Goal: Task Accomplishment & Management: Complete application form

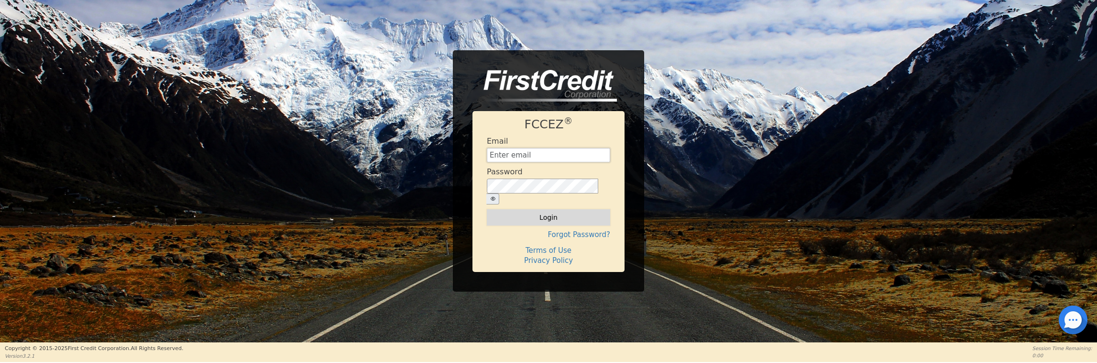
type input "[EMAIL_ADDRESS][DOMAIN_NAME]"
click at [561, 216] on button "Login" at bounding box center [548, 217] width 123 height 16
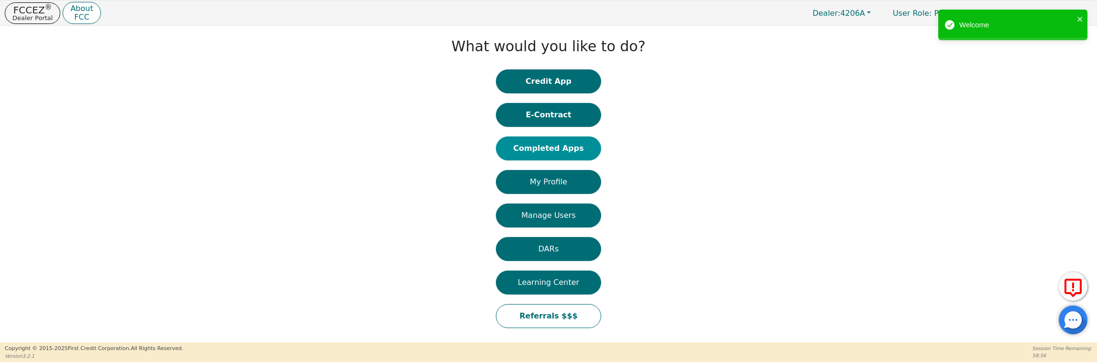
click at [569, 148] on button "Completed Apps" at bounding box center [548, 148] width 105 height 24
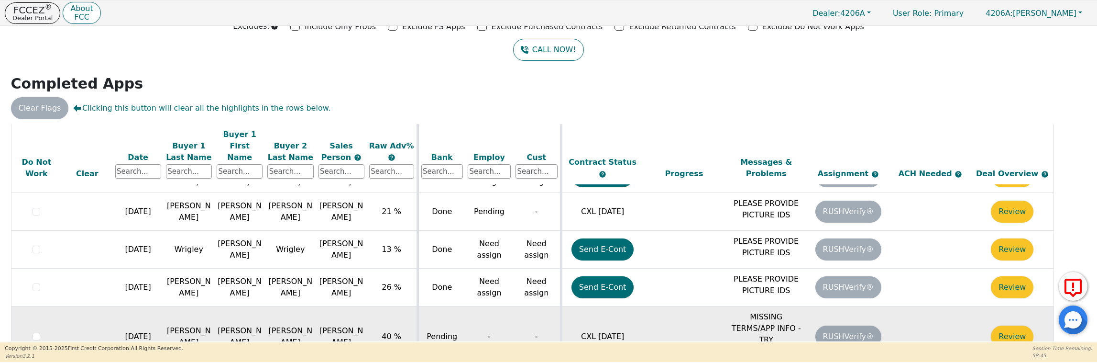
scroll to position [275, 0]
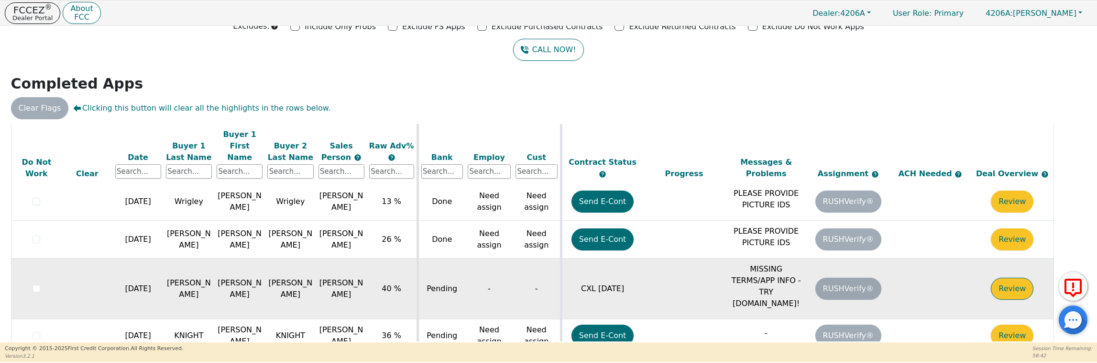
click at [1010, 277] on button "Review" at bounding box center [1012, 288] width 43 height 22
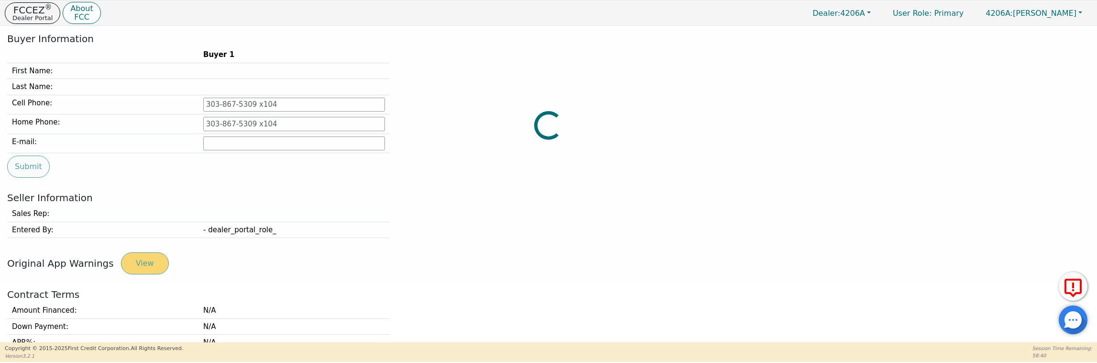
type input "[PHONE_NUMBER]"
type input "[EMAIL_ADDRESS][DOMAIN_NAME]"
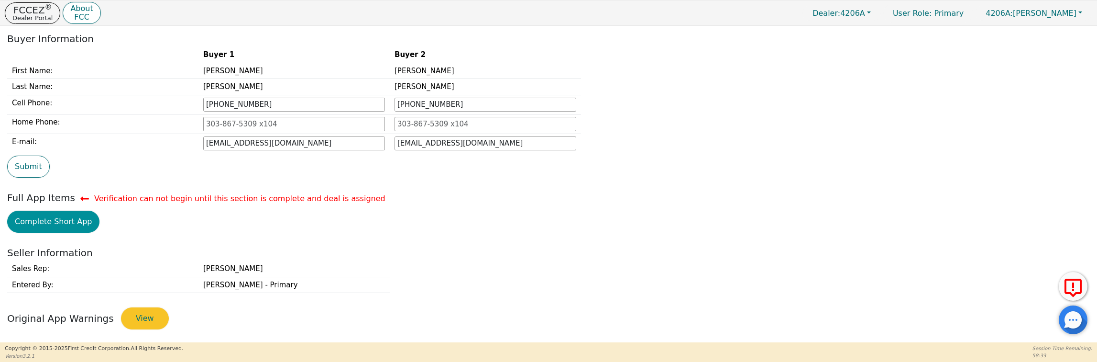
click at [60, 224] on button "Complete Short App" at bounding box center [53, 221] width 92 height 22
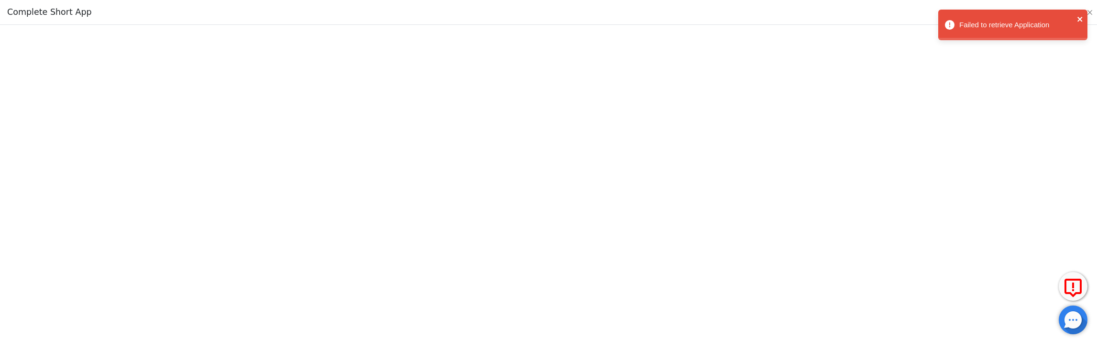
click at [1079, 18] on icon "close" at bounding box center [1080, 19] width 5 height 5
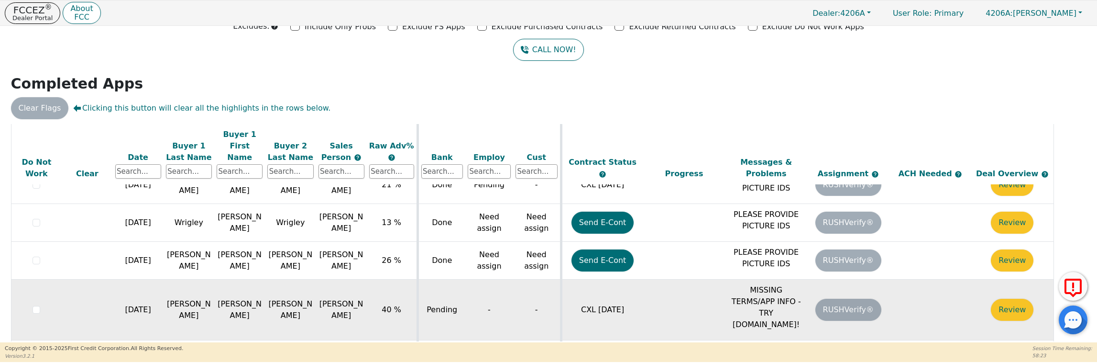
scroll to position [275, 0]
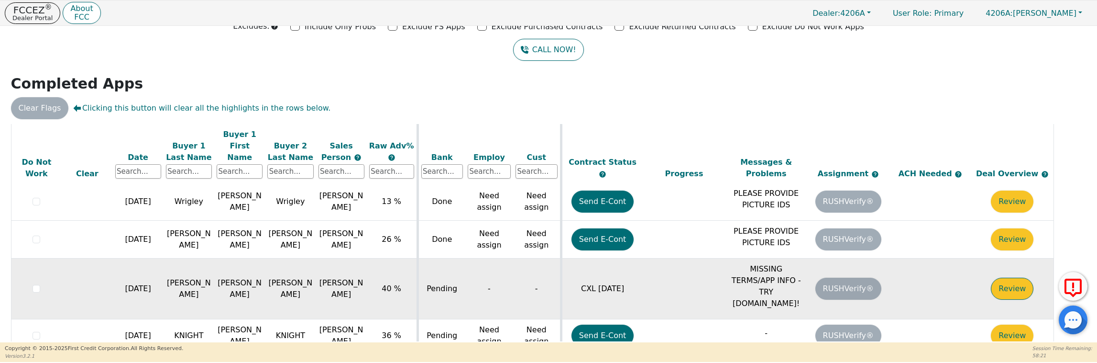
click at [1016, 277] on button "Review" at bounding box center [1012, 288] width 43 height 22
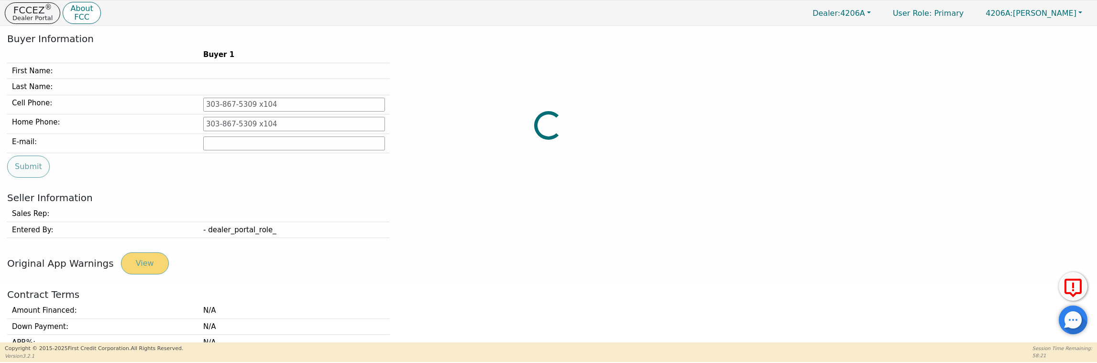
type input "[PHONE_NUMBER]"
type input "[EMAIL_ADDRESS][DOMAIN_NAME]"
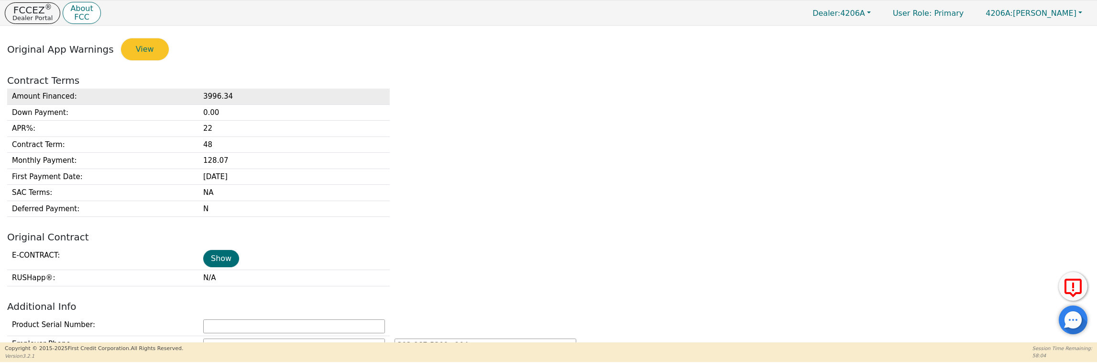
scroll to position [202, 0]
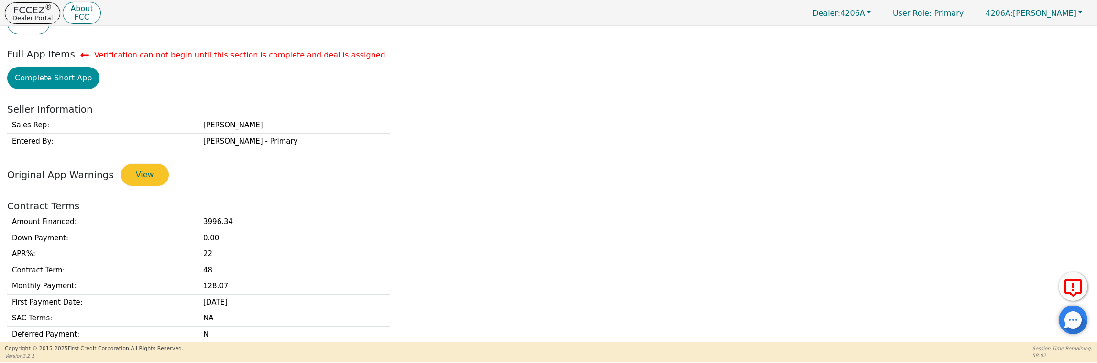
click at [53, 79] on button "Complete Short App" at bounding box center [53, 78] width 92 height 22
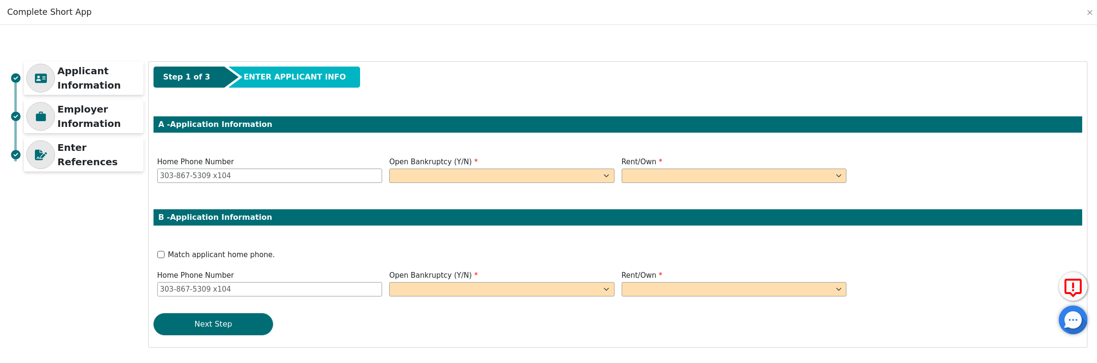
scroll to position [0, 0]
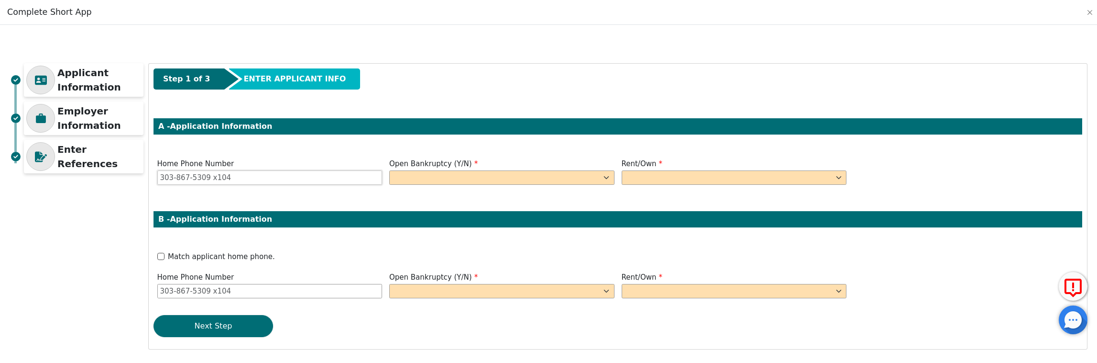
click at [253, 176] on input "Home Phone Number" at bounding box center [269, 177] width 225 height 14
click at [355, 240] on div "Step 1 of 3 ENTER APPLICANT INFO A - Application Information Home Phone Number …" at bounding box center [618, 206] width 938 height 285
click at [236, 175] on input "Home Phone Number" at bounding box center [269, 177] width 225 height 14
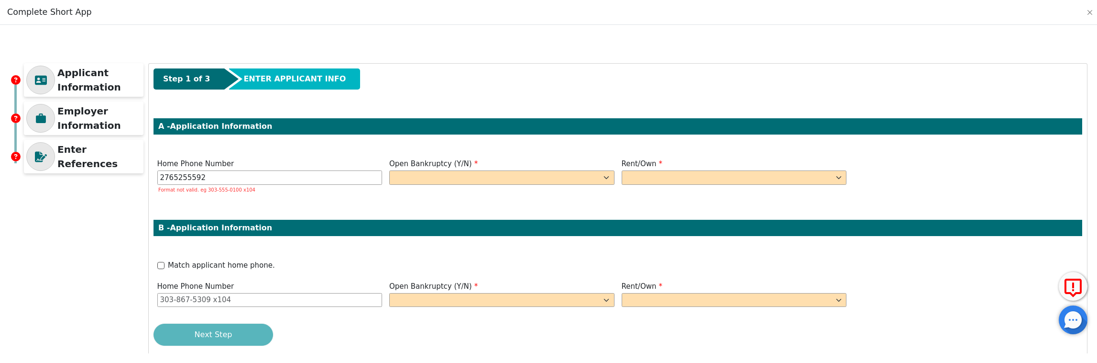
type input "[PHONE_NUMBER]"
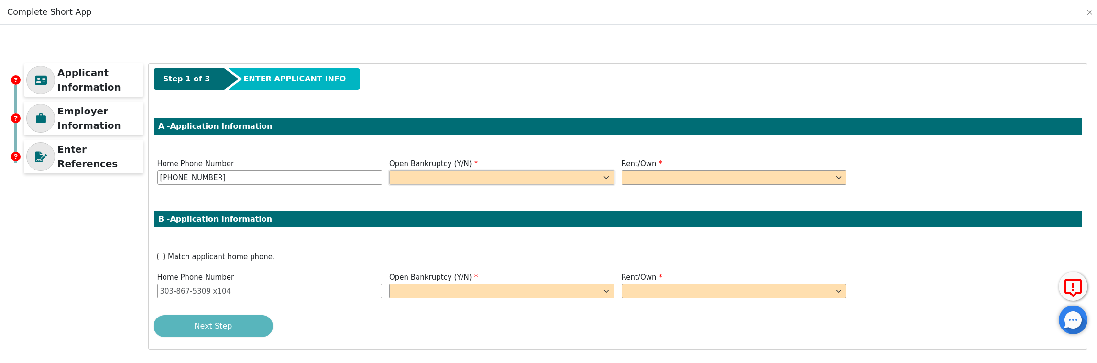
click at [471, 174] on select "Yes No" at bounding box center [501, 177] width 225 height 14
select select "n"
click at [389, 170] on select "Yes No" at bounding box center [501, 177] width 225 height 14
click at [654, 176] on select "Rent Own" at bounding box center [734, 177] width 225 height 14
select select "Own"
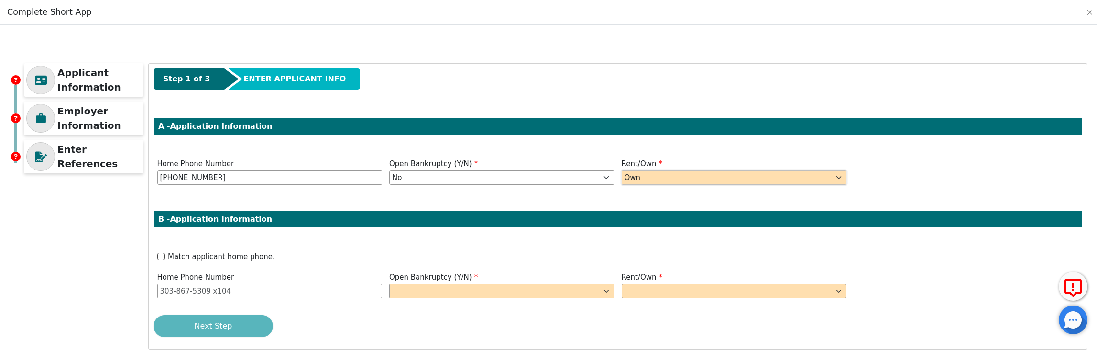
click at [622, 170] on select "Rent Own" at bounding box center [734, 177] width 225 height 14
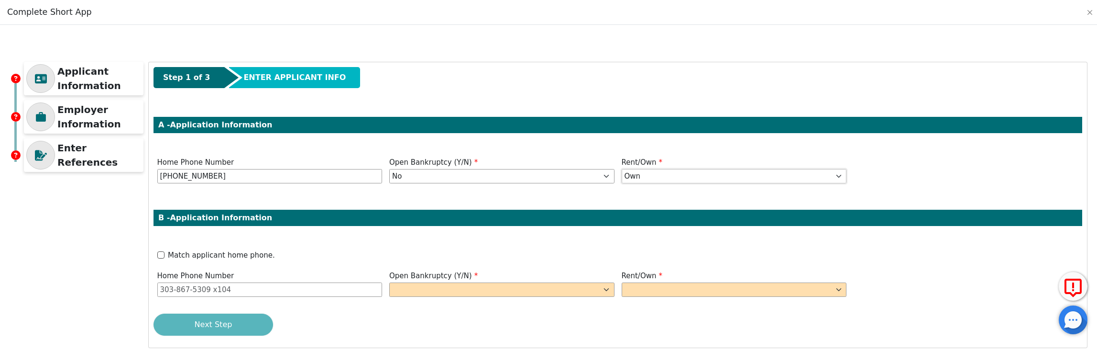
scroll to position [2, 0]
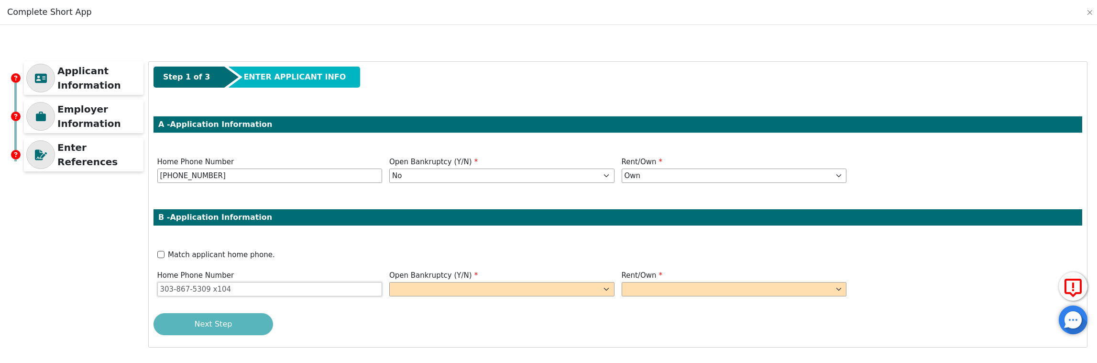
click at [233, 287] on input "Home Phone Number" at bounding box center [269, 289] width 225 height 14
type input "[PHONE_NUMBER]"
click at [404, 292] on select "Yes No" at bounding box center [501, 289] width 225 height 14
select select "n"
click at [389, 282] on select "Yes No" at bounding box center [501, 289] width 225 height 14
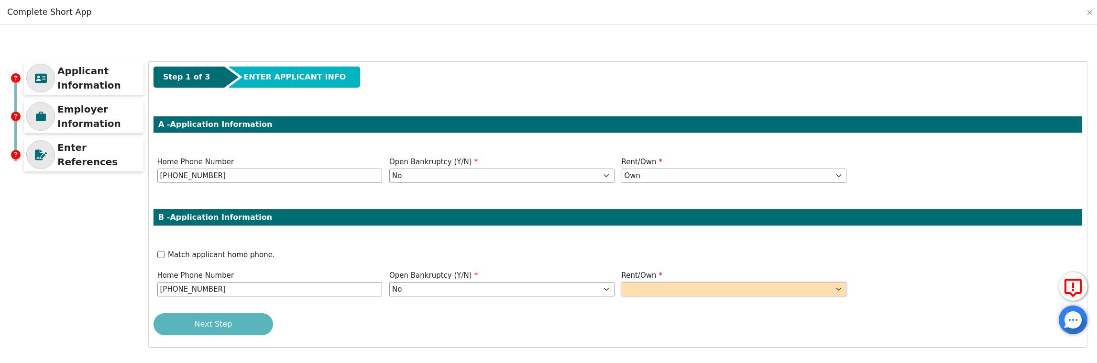
click at [669, 290] on select "Rent Own" at bounding box center [734, 289] width 225 height 14
select select "Own"
click at [622, 282] on select "Rent Own" at bounding box center [734, 289] width 225 height 14
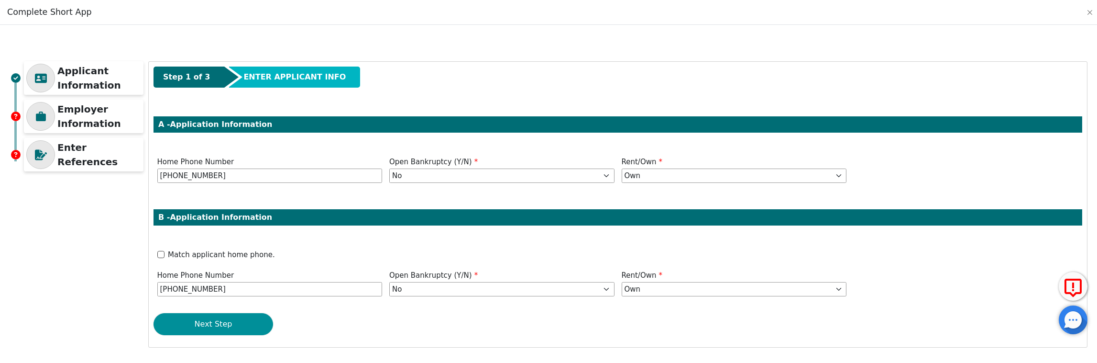
click at [245, 322] on button "Next Step" at bounding box center [214, 324] width 120 height 22
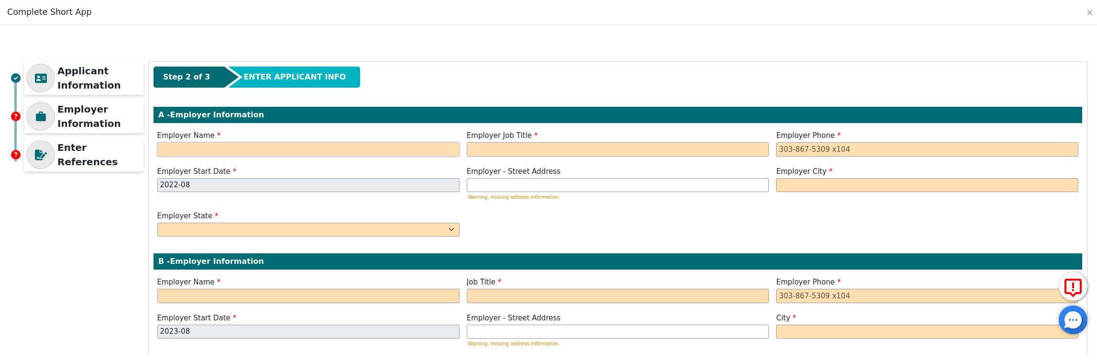
click at [238, 147] on input "text" at bounding box center [308, 149] width 302 height 14
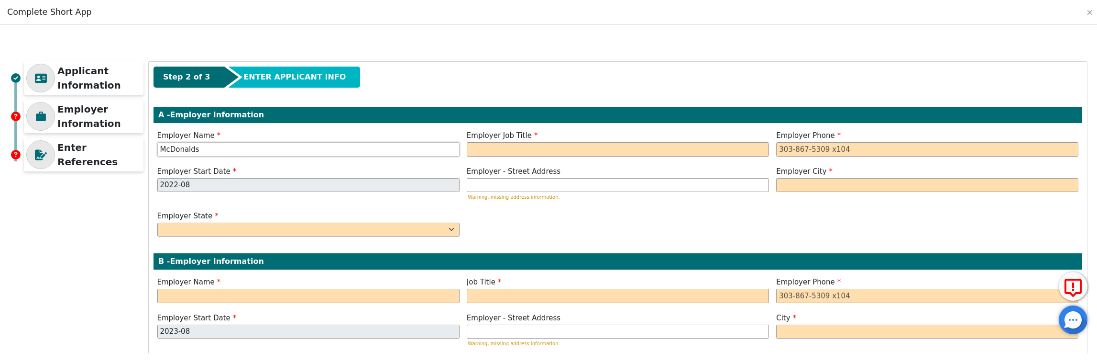
type input "McDonalds"
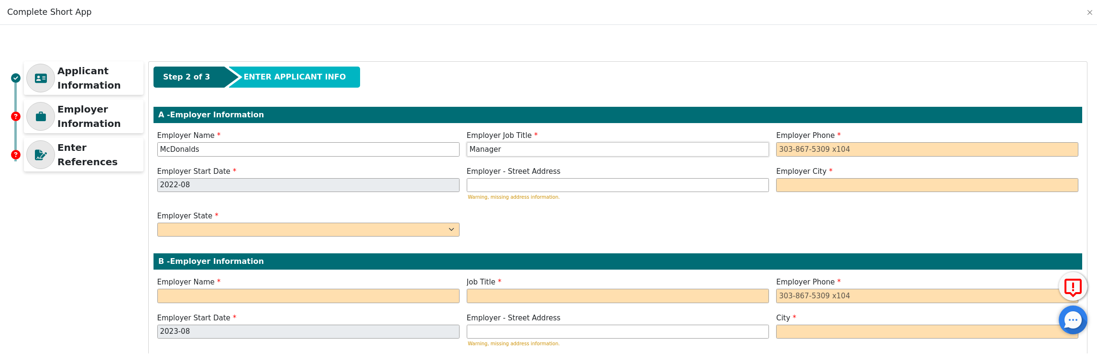
type input "Manager"
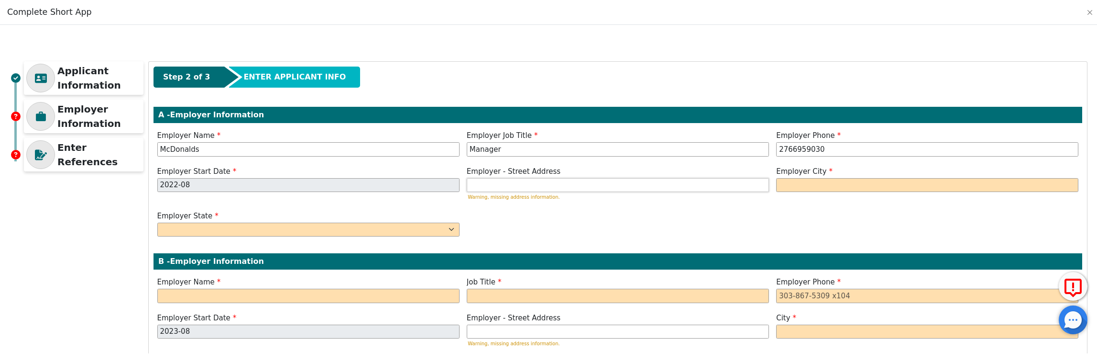
type input "[PHONE_NUMBER]"
click at [519, 186] on input "text" at bounding box center [618, 185] width 302 height 14
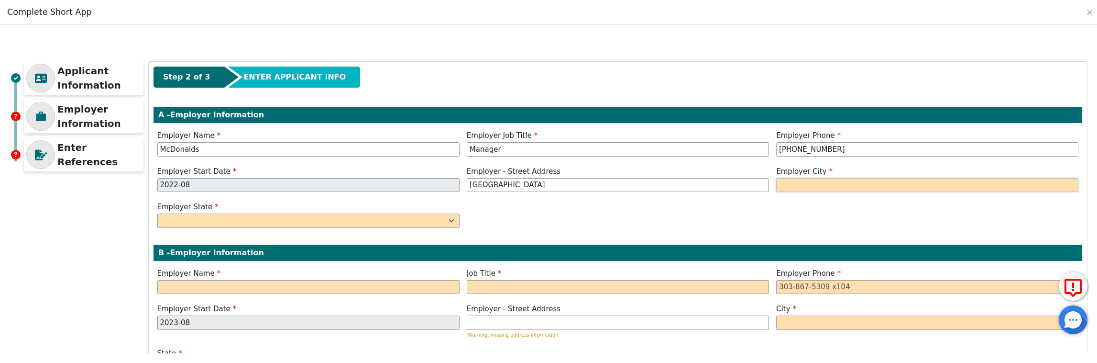
type input "[GEOGRAPHIC_DATA]"
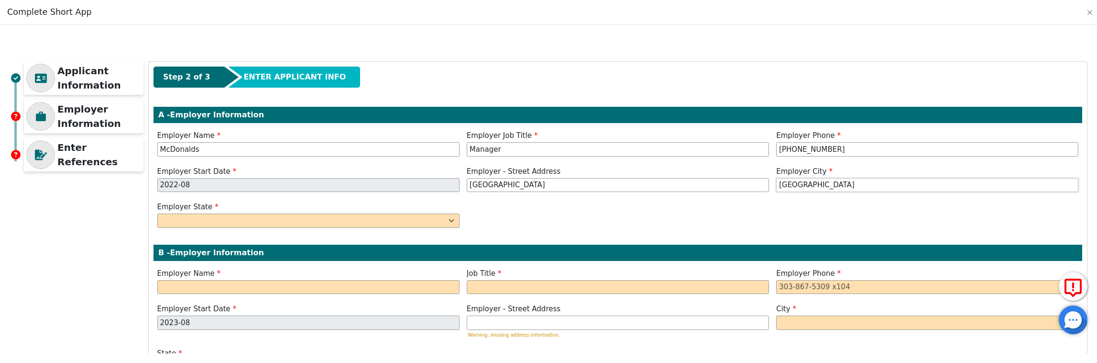
type input "[GEOGRAPHIC_DATA]"
click at [342, 221] on select "AK AL AR AZ CA CO CT DC DE FL [GEOGRAPHIC_DATA] HI IA ID [GEOGRAPHIC_DATA] IN K…" at bounding box center [308, 220] width 302 height 14
select select "VA"
click at [157, 213] on select "AK AL AR AZ CA CO CT DC DE FL [GEOGRAPHIC_DATA] HI IA ID [GEOGRAPHIC_DATA] IN K…" at bounding box center [308, 220] width 302 height 14
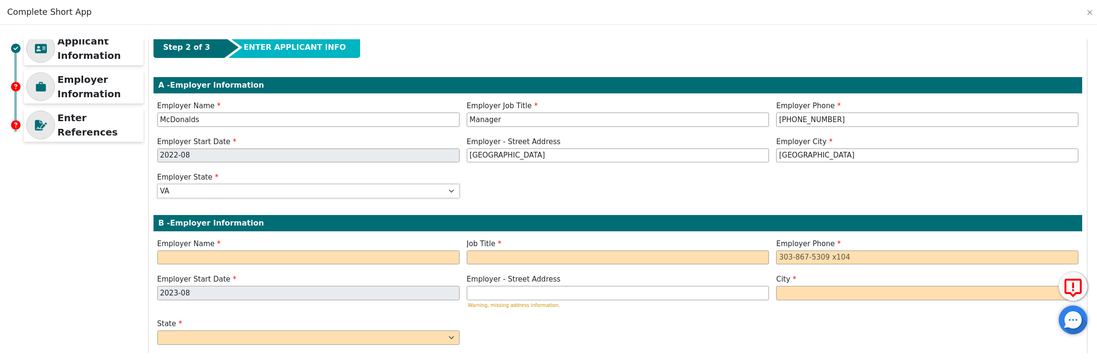
scroll to position [79, 0]
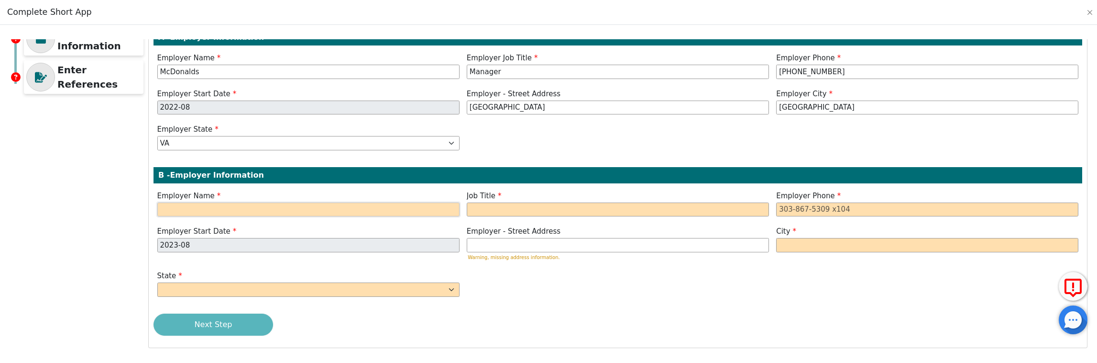
click at [302, 207] on input "text" at bounding box center [308, 209] width 302 height 14
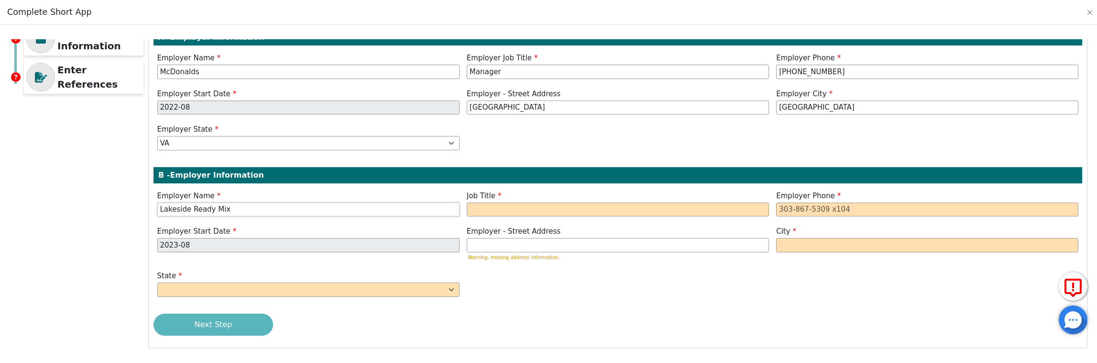
type input "Lakeside Ready Mix"
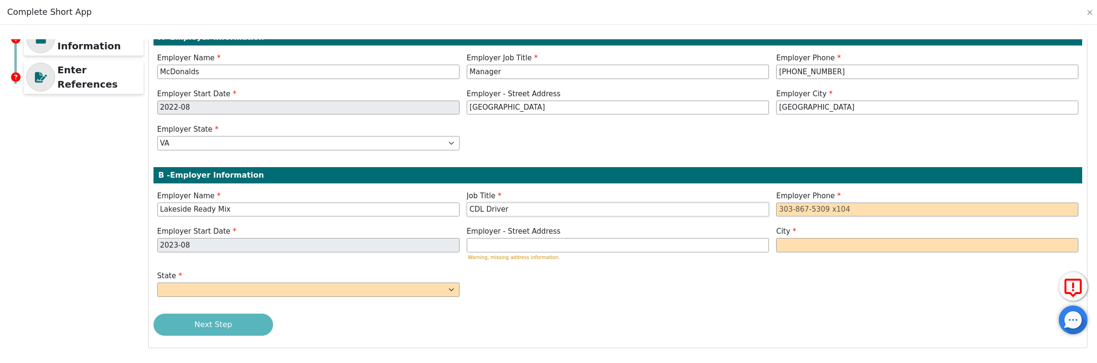
type input "CDL Driver"
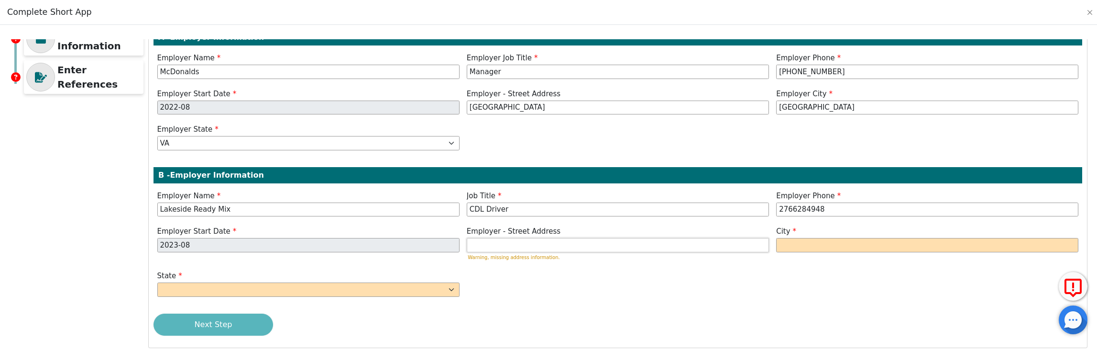
type input "[PHONE_NUMBER]"
click at [490, 246] on input "text" at bounding box center [618, 245] width 302 height 14
type input "[GEOGRAPHIC_DATA]"
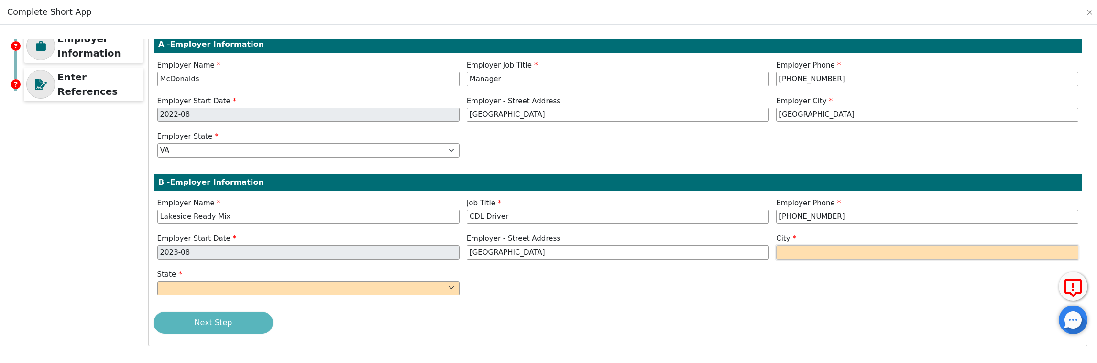
scroll to position [71, 0]
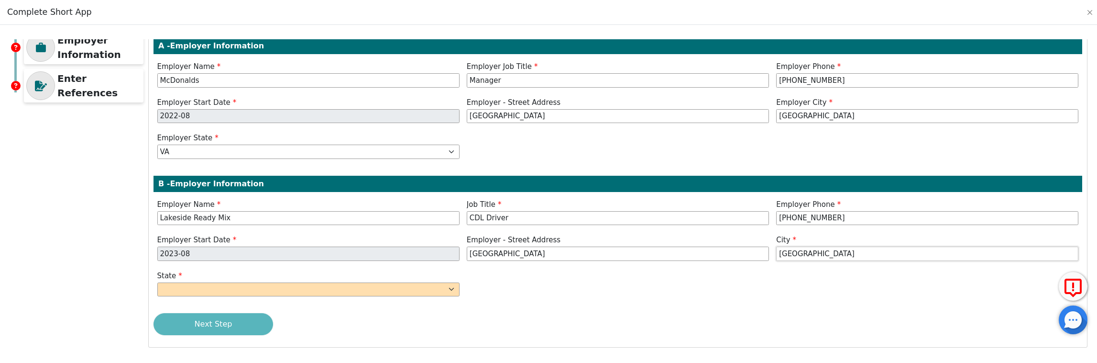
type input "[GEOGRAPHIC_DATA]"
select select "VA"
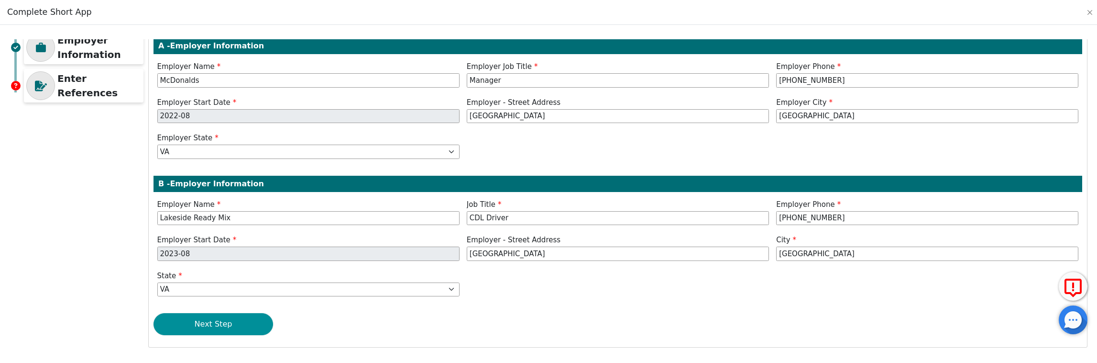
click at [247, 320] on button "Next Step" at bounding box center [214, 324] width 120 height 22
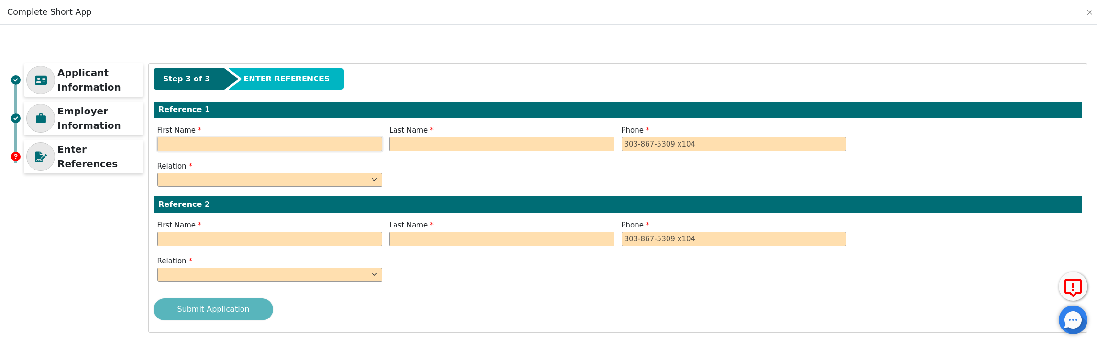
click at [233, 144] on input "text" at bounding box center [269, 144] width 225 height 14
type input "[PERSON_NAME]"
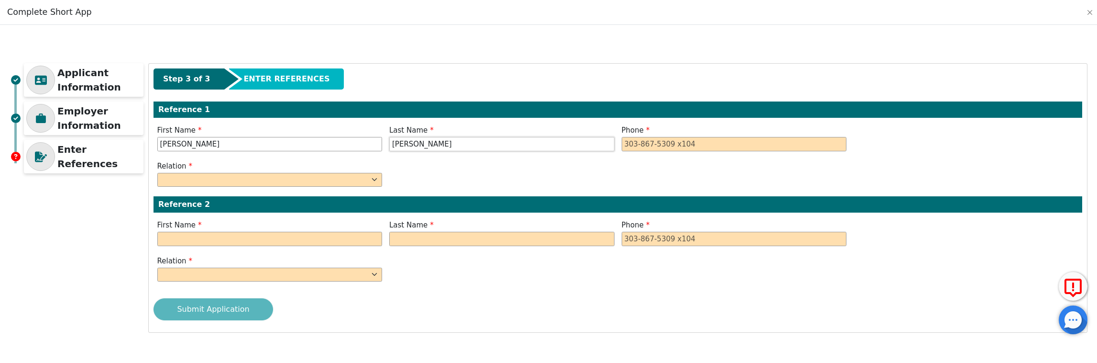
type input "[PERSON_NAME]"
type input "[PHONE_NUMBER]"
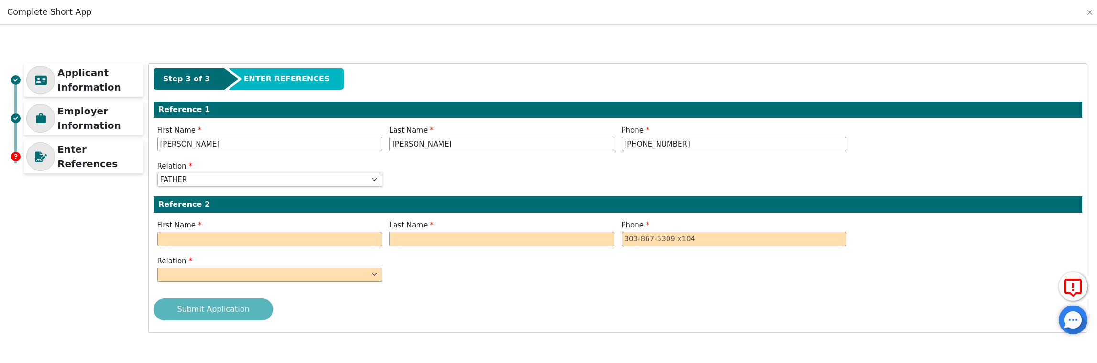
select select "FRIEND"
click at [251, 239] on input "text" at bounding box center [269, 238] width 225 height 14
type input "[PERSON_NAME]"
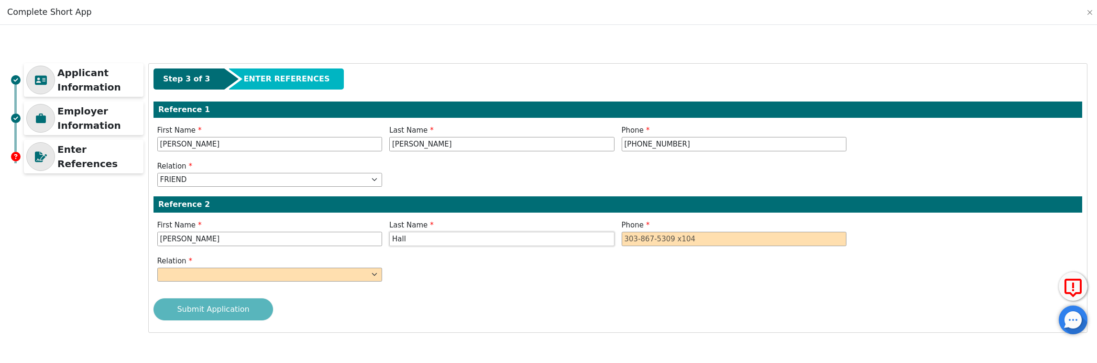
type input "Hall"
type input "[PHONE_NUMBER]"
select select "SISTER"
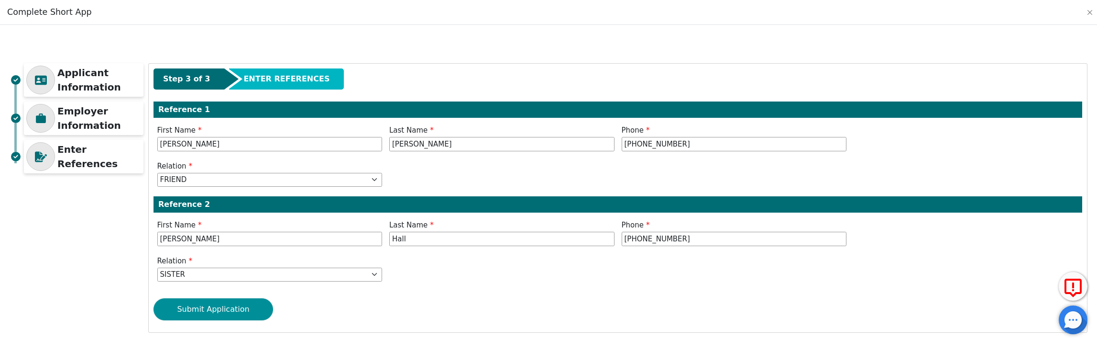
click at [236, 307] on button "Submit Application" at bounding box center [214, 309] width 120 height 22
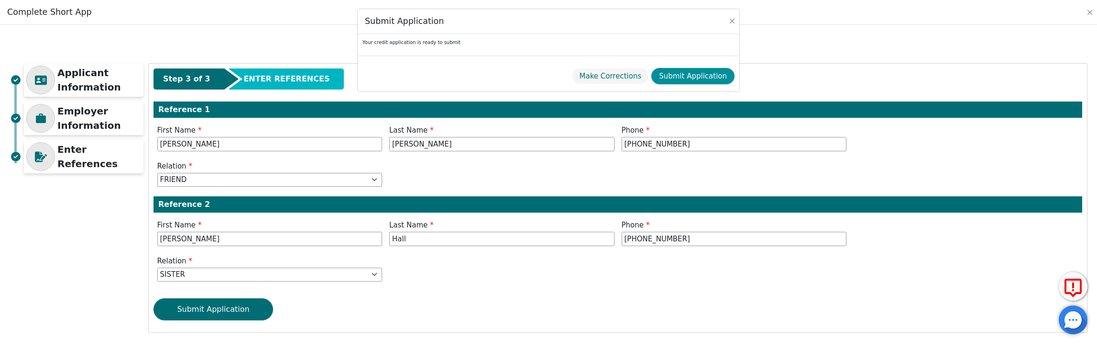
click at [690, 74] on button "Submit Application" at bounding box center [692, 76] width 83 height 17
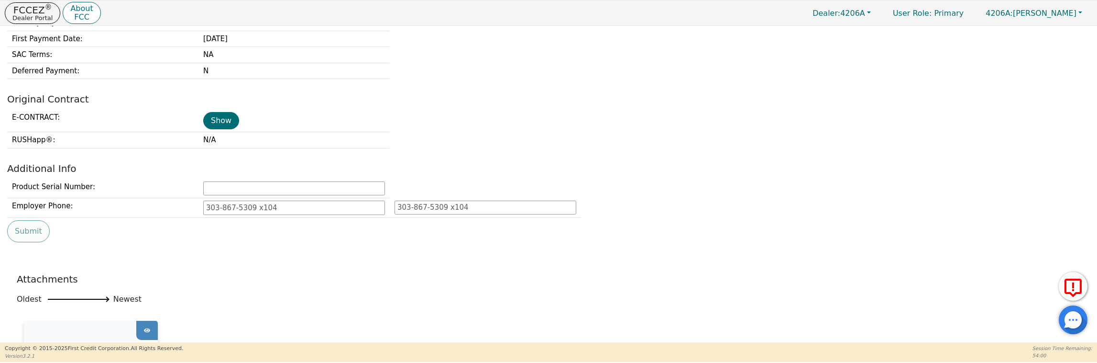
scroll to position [95, 0]
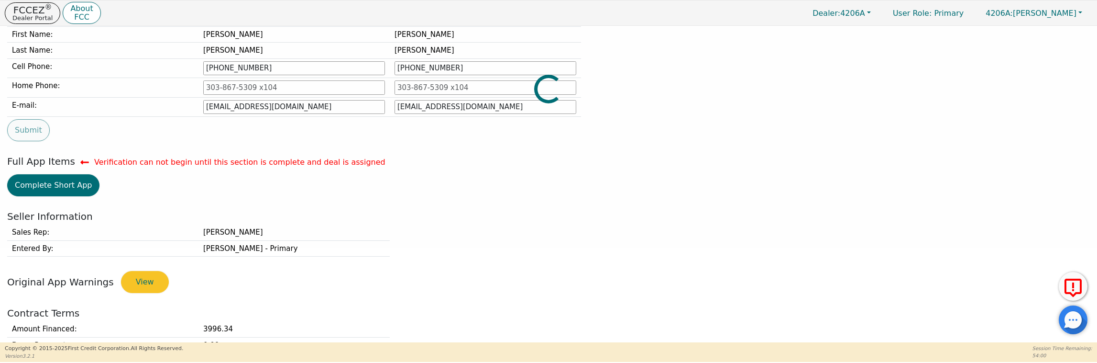
type input "[PHONE_NUMBER]"
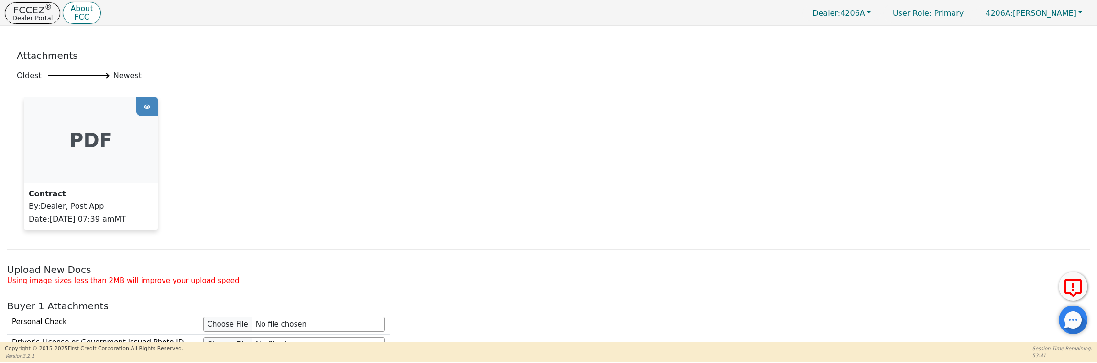
scroll to position [585, 0]
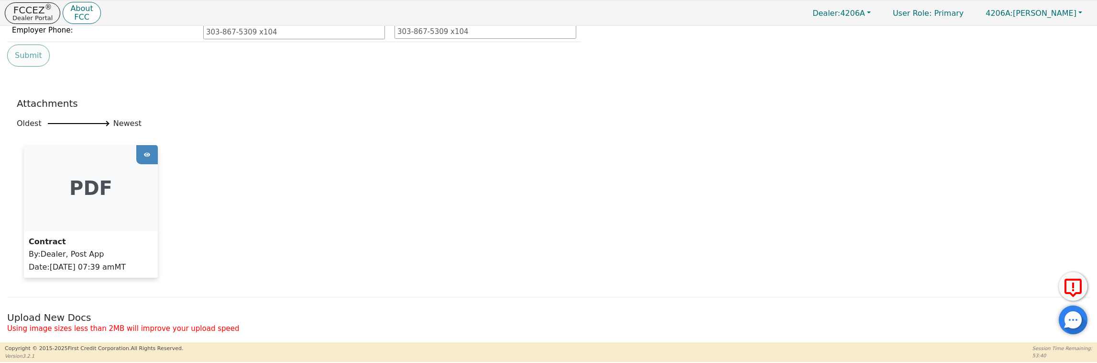
click at [127, 176] on div "pdf" at bounding box center [91, 188] width 134 height 86
click at [144, 147] on icon at bounding box center [147, 154] width 6 height 14
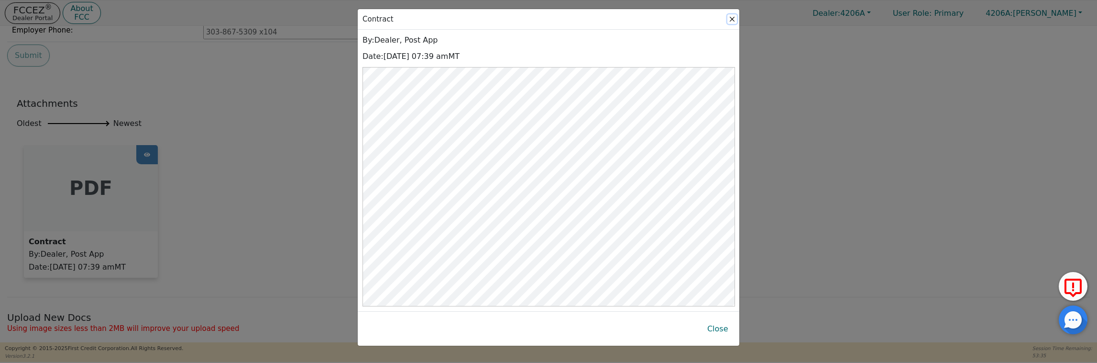
click at [731, 17] on button "Close" at bounding box center [732, 19] width 10 height 10
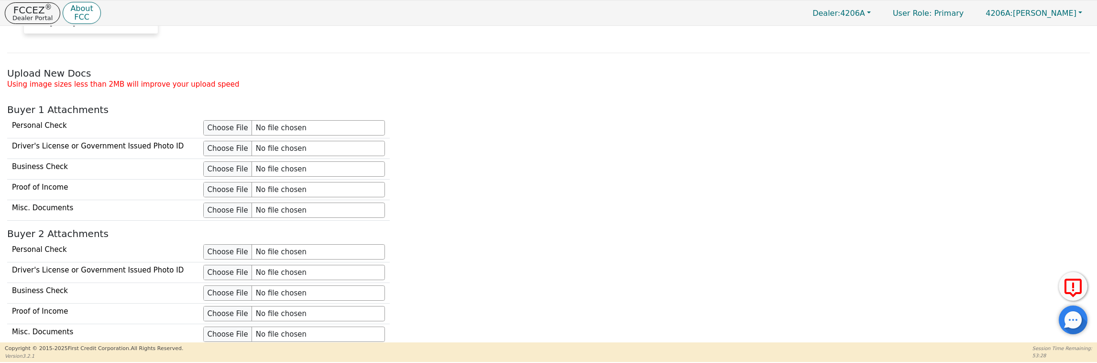
scroll to position [861, 0]
